Goal: Navigation & Orientation: Find specific page/section

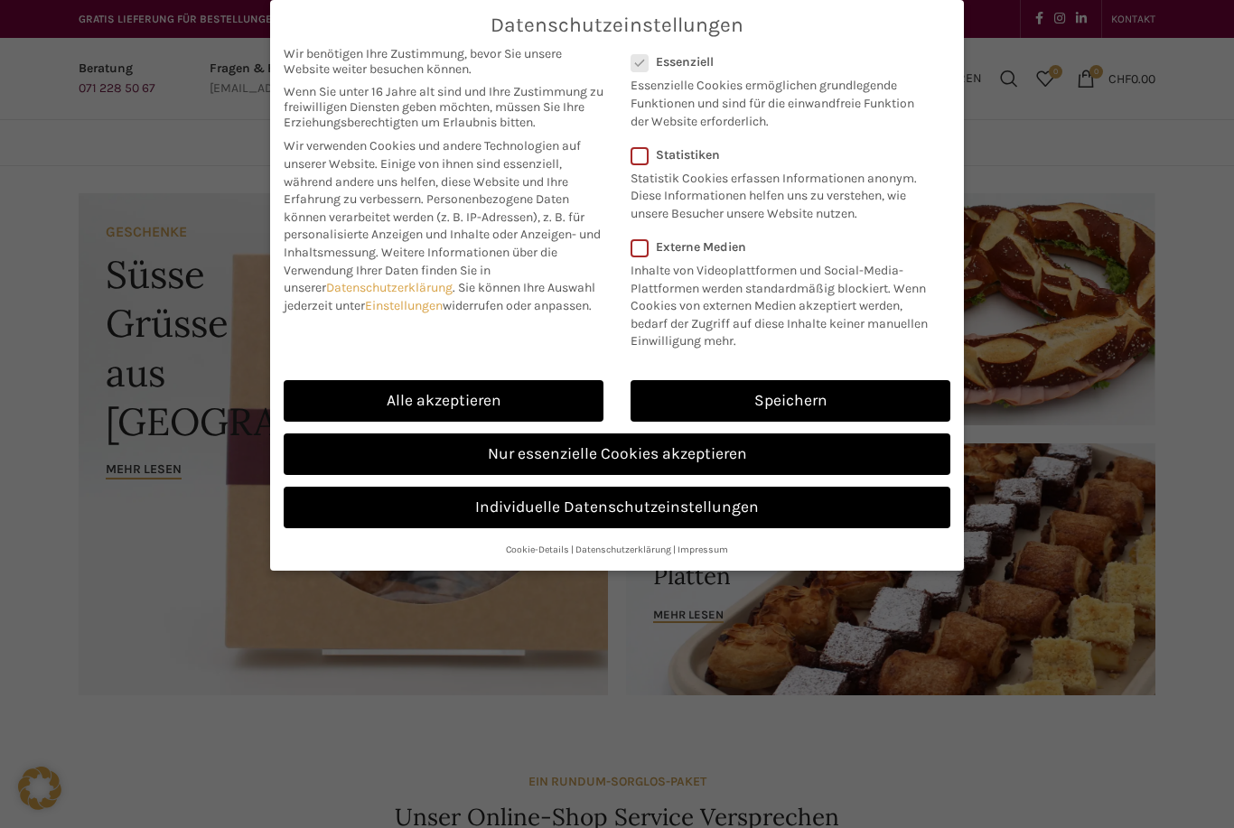
click at [462, 409] on link "Alle akzeptieren" at bounding box center [444, 401] width 320 height 42
checkbox input "true"
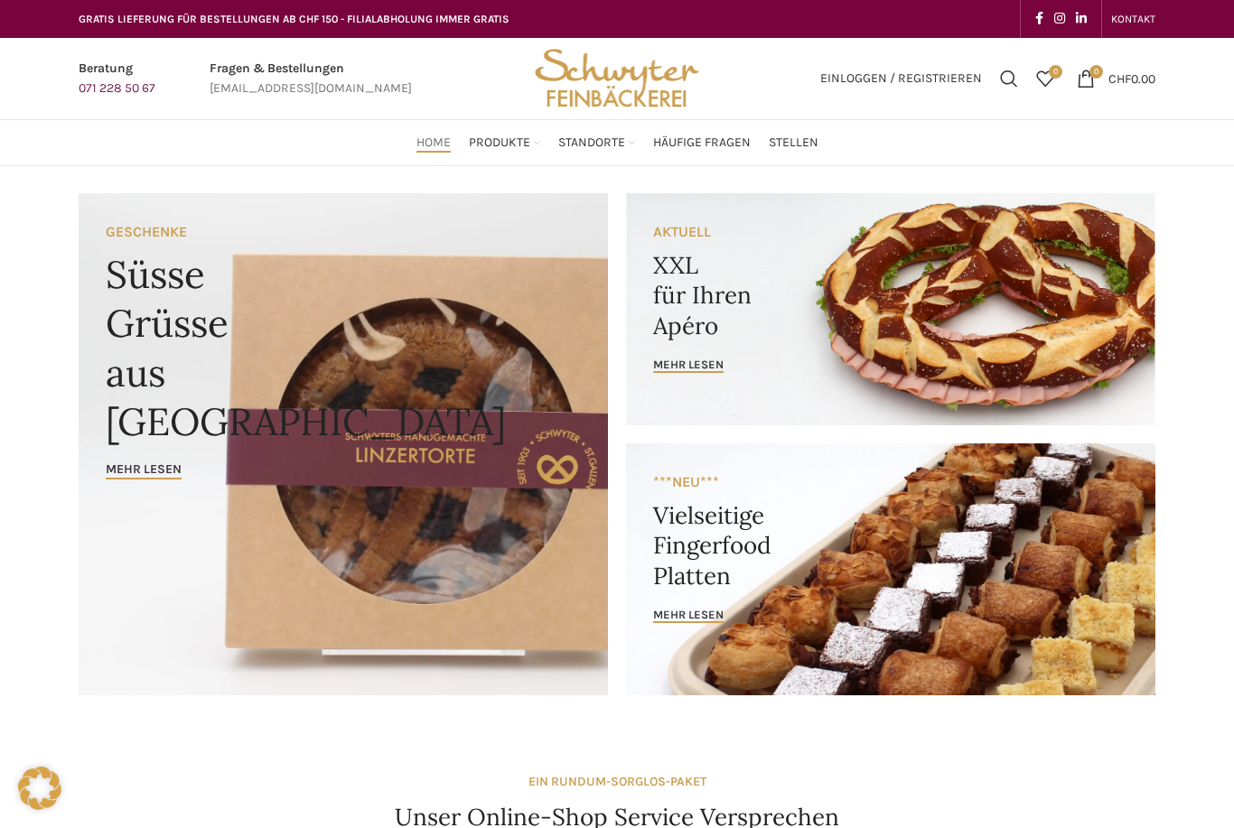
click at [426, 155] on link "Home" at bounding box center [433, 143] width 34 height 36
click at [692, 150] on span "Häufige Fragen" at bounding box center [702, 143] width 98 height 17
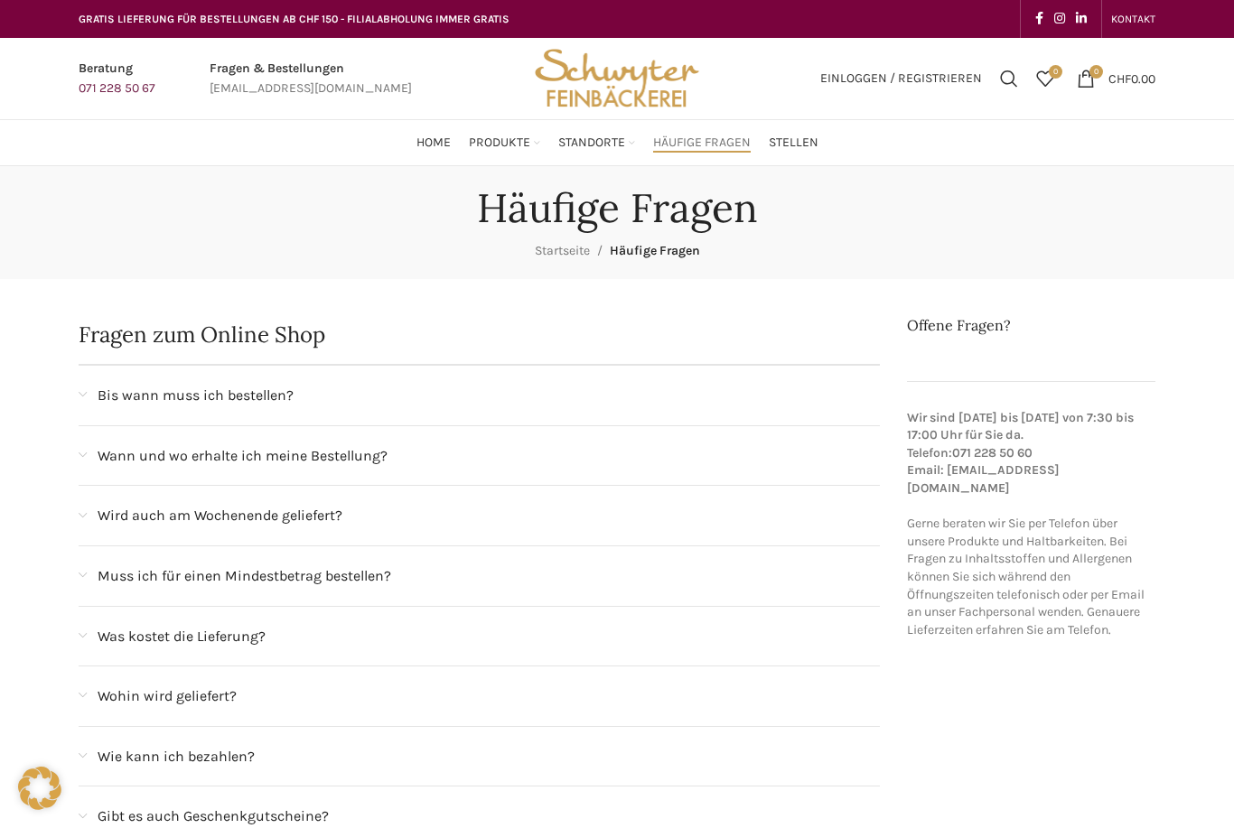
click at [793, 155] on link "Stellen" at bounding box center [794, 143] width 50 height 36
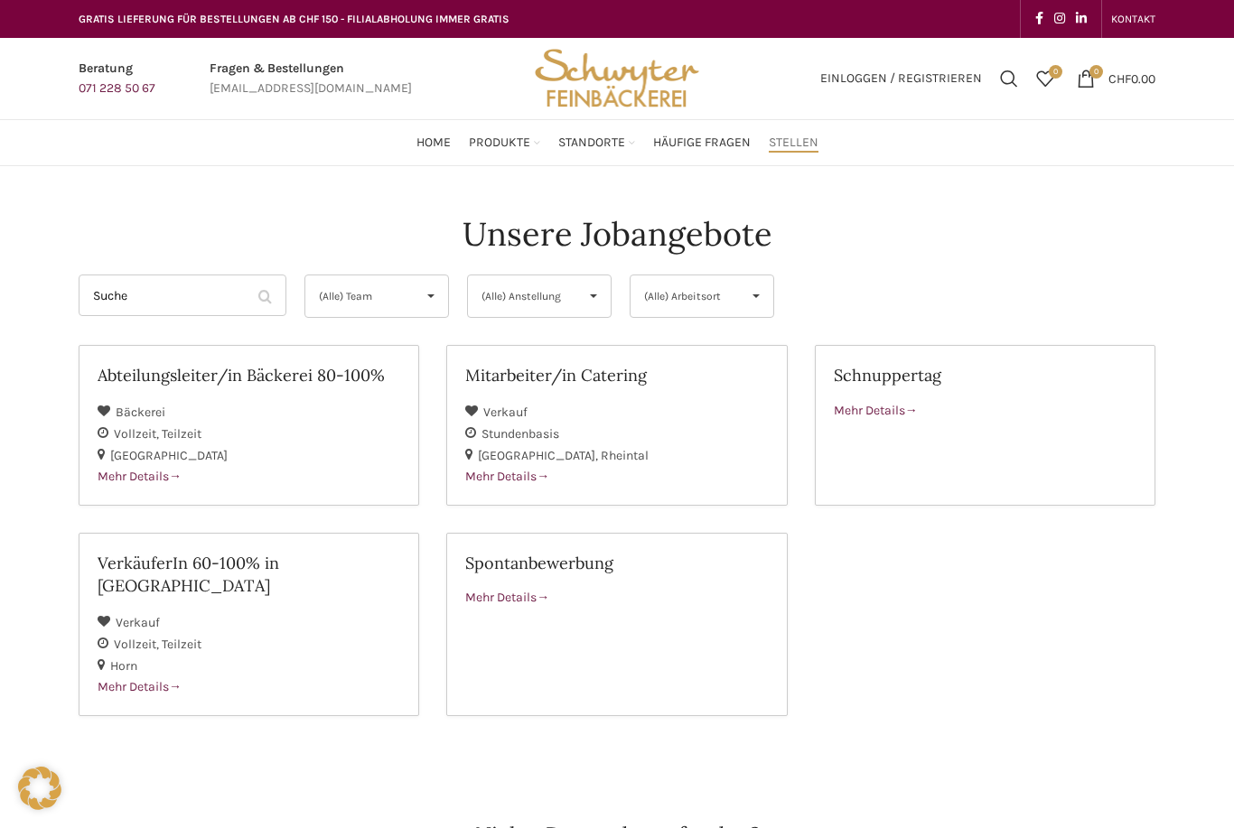
click at [1136, 25] on span "KONTAKT" at bounding box center [1133, 19] width 44 height 13
